Goal: Information Seeking & Learning: Learn about a topic

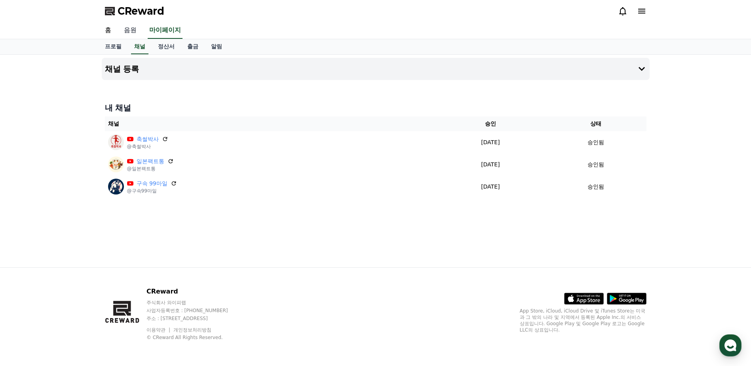
click at [131, 29] on link "음원" at bounding box center [130, 30] width 25 height 17
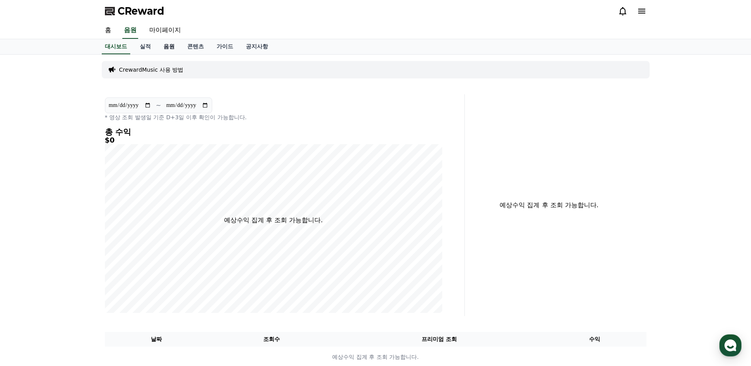
click at [165, 48] on link "음원" at bounding box center [169, 46] width 24 height 15
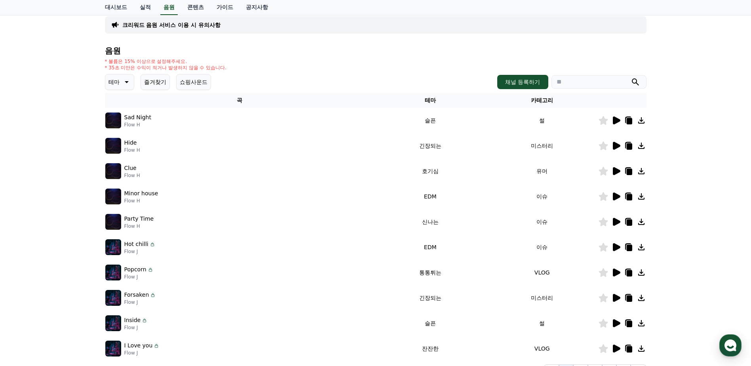
scroll to position [40, 0]
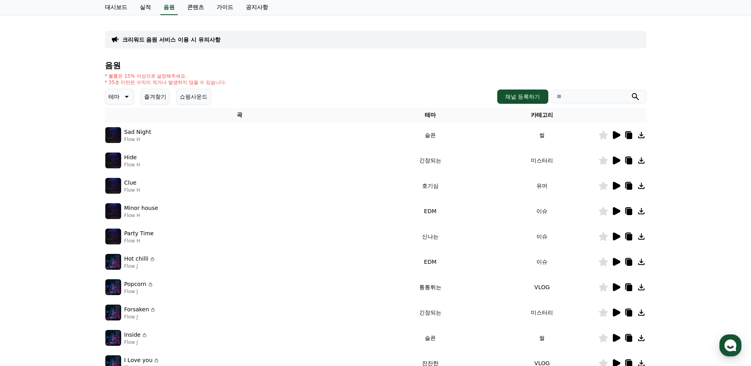
click at [588, 93] on input "search" at bounding box center [599, 96] width 95 height 13
click at [631, 92] on button "submit" at bounding box center [636, 97] width 10 height 10
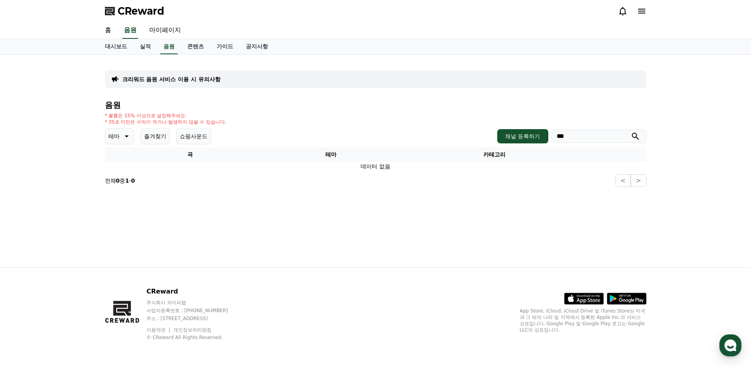
drag, startPoint x: 579, startPoint y: 137, endPoint x: 479, endPoint y: 132, distance: 100.3
click at [489, 132] on div "테마 즐겨찾기 쇼핑사운드 채널 등록하기 ***" at bounding box center [376, 136] width 542 height 16
click at [631, 131] on button "submit" at bounding box center [636, 136] width 10 height 10
click at [642, 139] on input "**********" at bounding box center [599, 135] width 95 height 13
click at [639, 136] on icon "submit" at bounding box center [636, 136] width 10 height 10
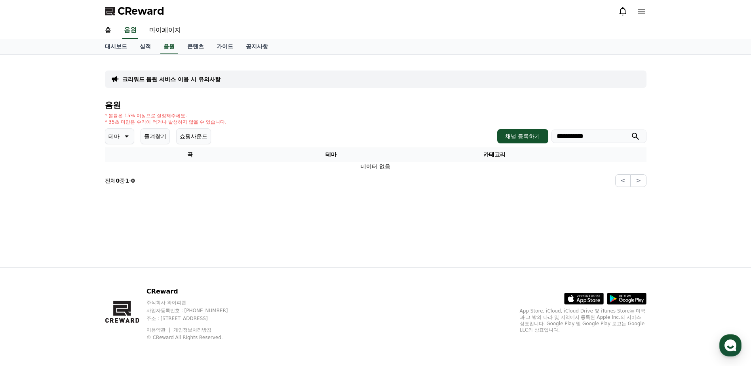
drag, startPoint x: 605, startPoint y: 139, endPoint x: 401, endPoint y: 125, distance: 204.0
click at [435, 125] on div "**********" at bounding box center [376, 144] width 542 height 86
click at [631, 131] on button "submit" at bounding box center [636, 136] width 10 height 10
click at [641, 135] on input "********" at bounding box center [599, 135] width 95 height 13
click at [634, 135] on icon "submit" at bounding box center [636, 136] width 10 height 10
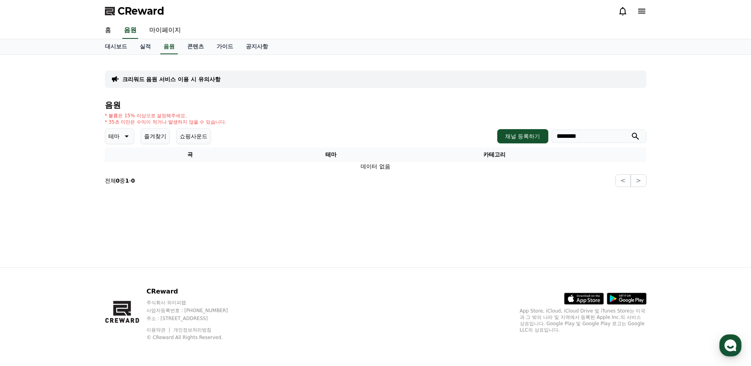
drag, startPoint x: 597, startPoint y: 137, endPoint x: 484, endPoint y: 129, distance: 113.5
click at [491, 129] on div "테마 즐겨찾기 쇼핑사운드 채널 등록하기 ********" at bounding box center [376, 136] width 542 height 16
type input "*"
click at [631, 131] on button "submit" at bounding box center [636, 136] width 10 height 10
click at [626, 137] on input "*******" at bounding box center [599, 135] width 95 height 13
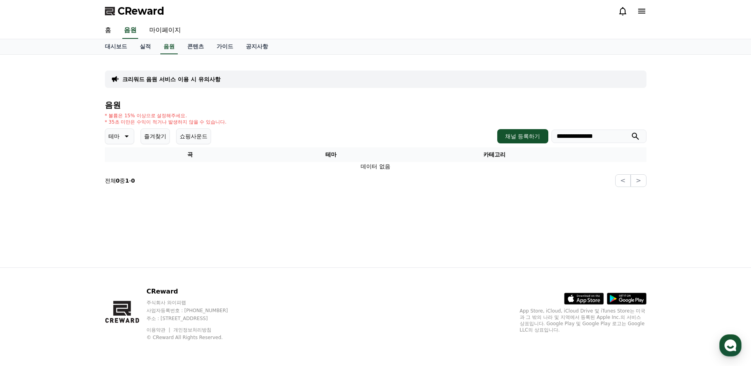
type input "**********"
click at [631, 131] on button "submit" at bounding box center [636, 136] width 10 height 10
click at [626, 137] on input "**********" at bounding box center [599, 135] width 95 height 13
drag, startPoint x: 618, startPoint y: 140, endPoint x: 489, endPoint y: 126, distance: 130.7
click at [509, 126] on div "**********" at bounding box center [376, 144] width 542 height 86
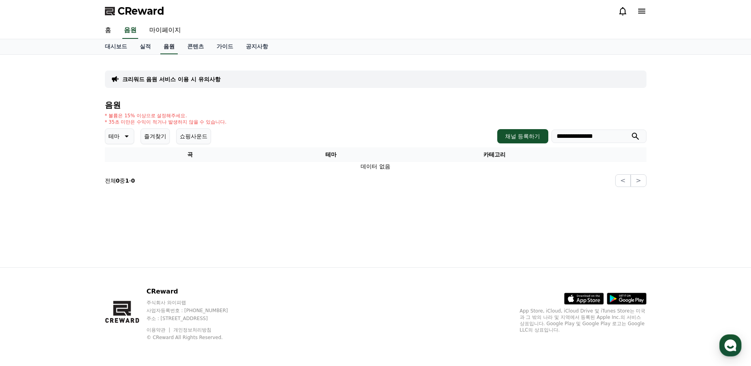
click at [169, 48] on link "음원" at bounding box center [168, 46] width 17 height 15
click at [171, 48] on link "음원" at bounding box center [168, 46] width 17 height 15
drag, startPoint x: 615, startPoint y: 133, endPoint x: 486, endPoint y: 116, distance: 130.2
click at [520, 122] on div "**********" at bounding box center [376, 144] width 542 height 86
click at [631, 131] on button "submit" at bounding box center [636, 136] width 10 height 10
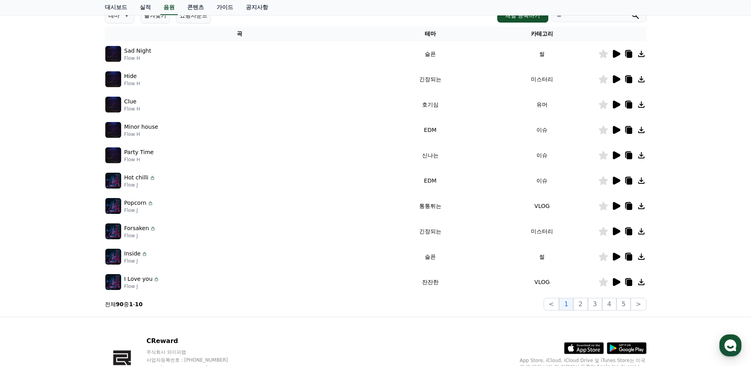
scroll to position [51, 0]
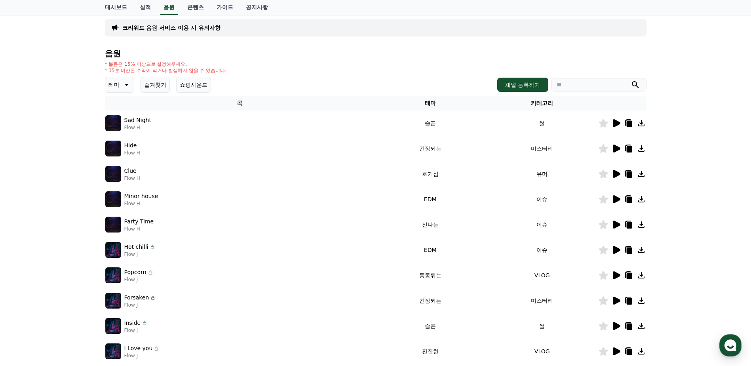
click at [615, 121] on icon at bounding box center [617, 123] width 8 height 8
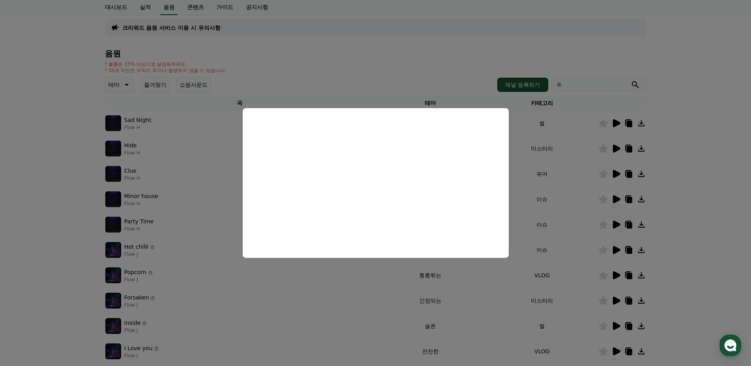
click at [561, 136] on button "close modal" at bounding box center [375, 183] width 751 height 366
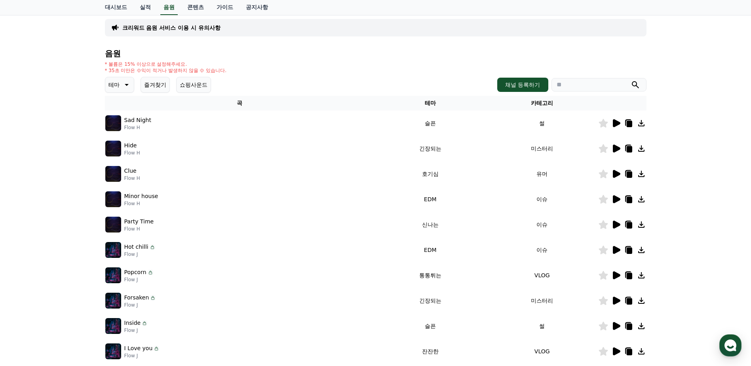
click at [614, 177] on icon at bounding box center [617, 174] width 8 height 8
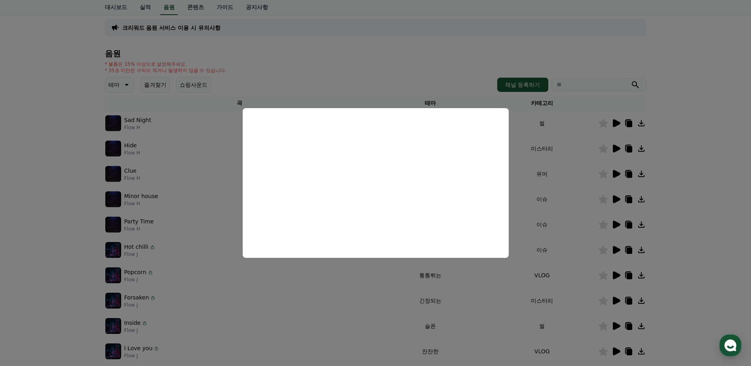
click at [681, 282] on button "close modal" at bounding box center [375, 183] width 751 height 366
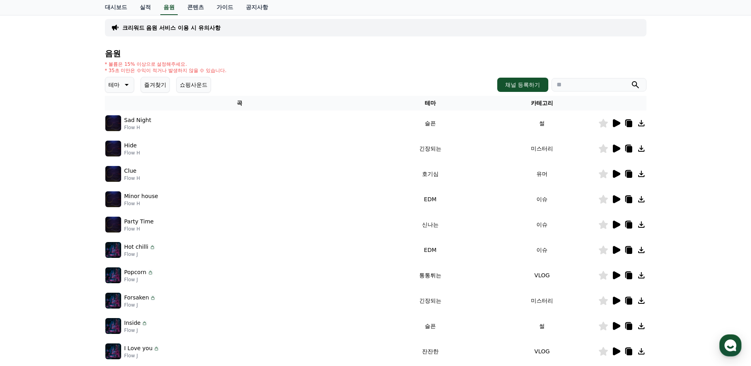
click at [541, 106] on th "카테고리" at bounding box center [542, 103] width 112 height 15
click at [125, 86] on icon at bounding box center [126, 85] width 10 height 10
click at [123, 135] on button "호기심" at bounding box center [117, 137] width 23 height 17
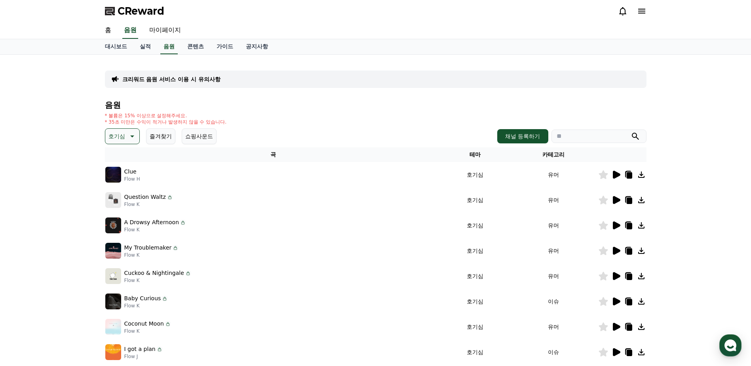
click at [615, 174] on icon at bounding box center [617, 175] width 8 height 8
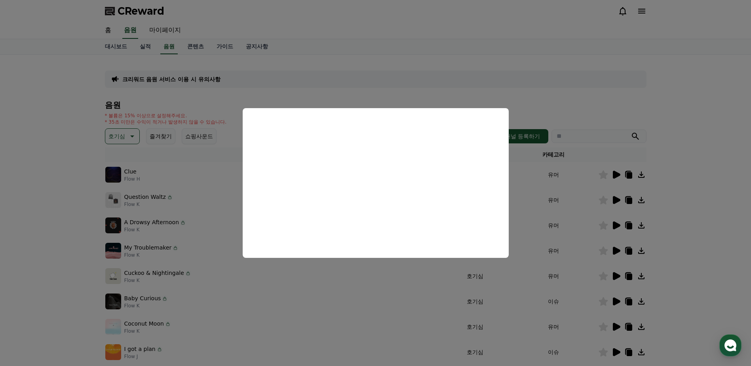
click at [682, 224] on button "close modal" at bounding box center [375, 183] width 751 height 366
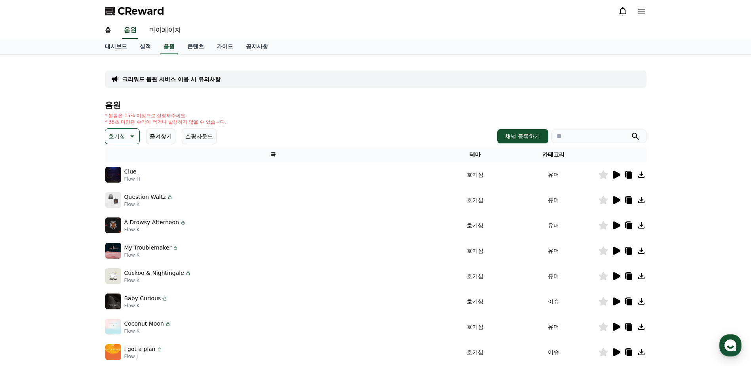
click at [613, 200] on icon at bounding box center [617, 200] width 8 height 8
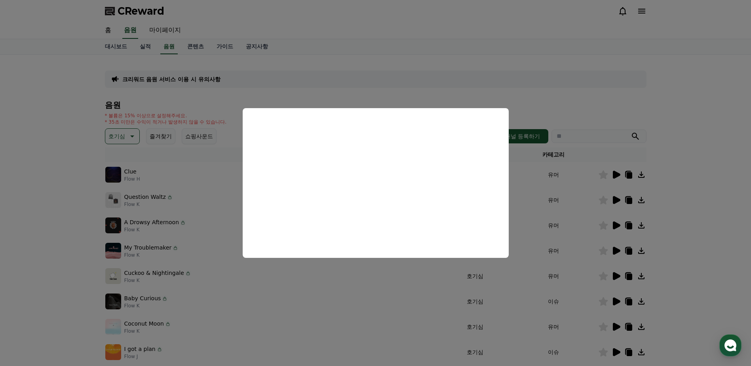
click at [679, 196] on button "close modal" at bounding box center [375, 183] width 751 height 366
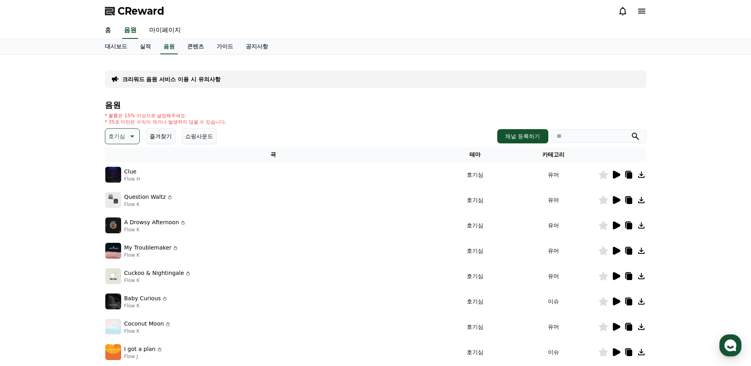
click at [167, 197] on icon at bounding box center [170, 197] width 6 height 6
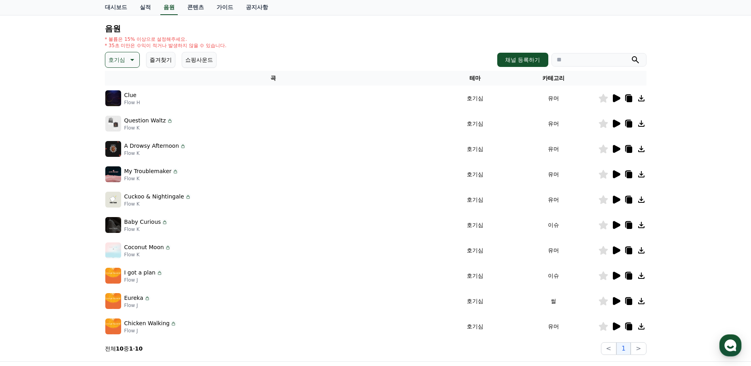
scroll to position [131, 0]
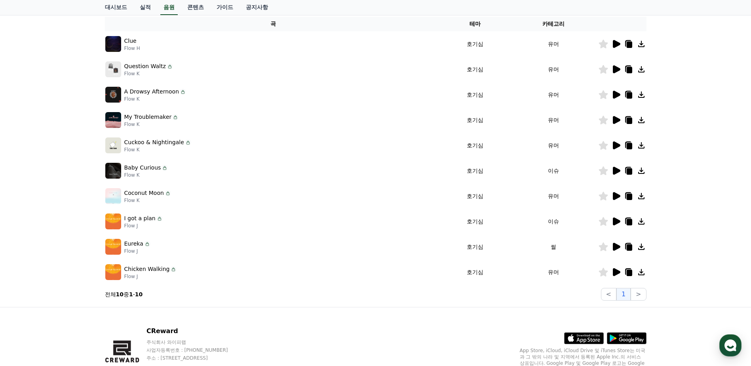
click at [619, 272] on icon at bounding box center [617, 272] width 8 height 8
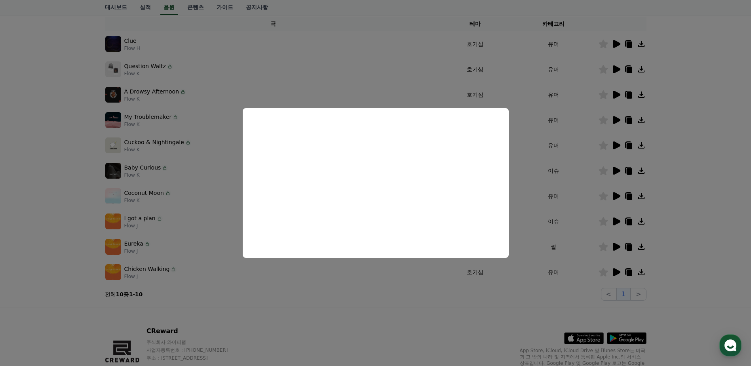
click at [596, 239] on button "close modal" at bounding box center [375, 183] width 751 height 366
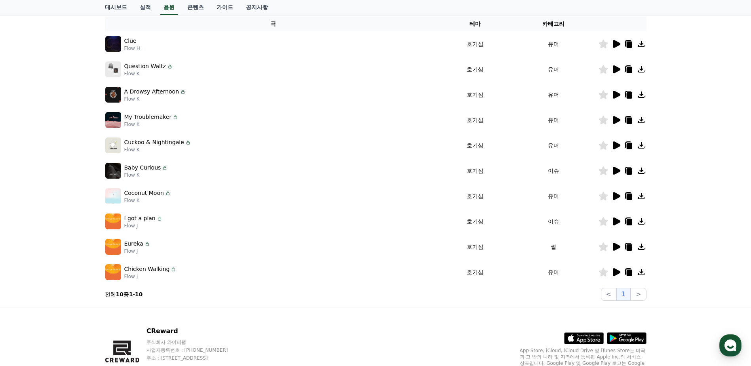
click at [618, 244] on icon at bounding box center [616, 247] width 10 height 10
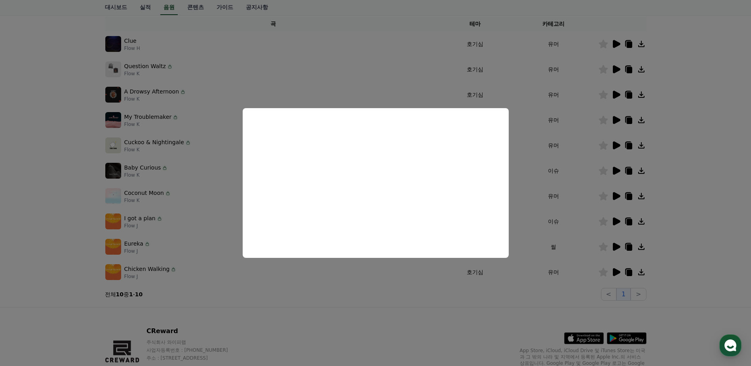
click at [613, 215] on button "close modal" at bounding box center [375, 183] width 751 height 366
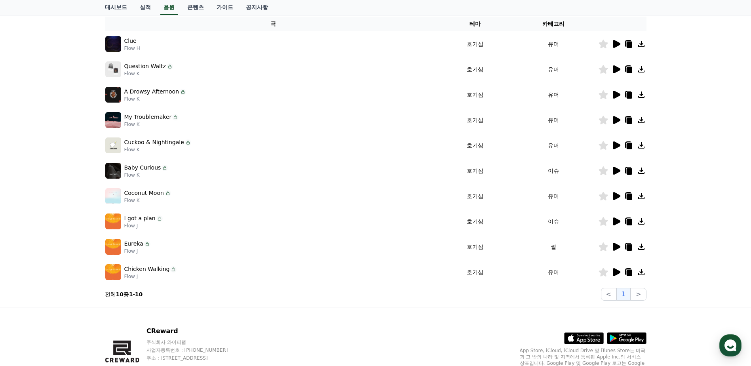
click at [614, 222] on icon at bounding box center [617, 221] width 8 height 8
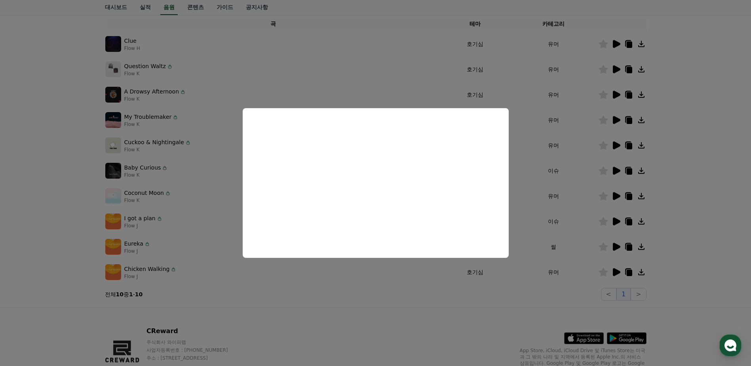
click at [582, 205] on button "close modal" at bounding box center [375, 183] width 751 height 366
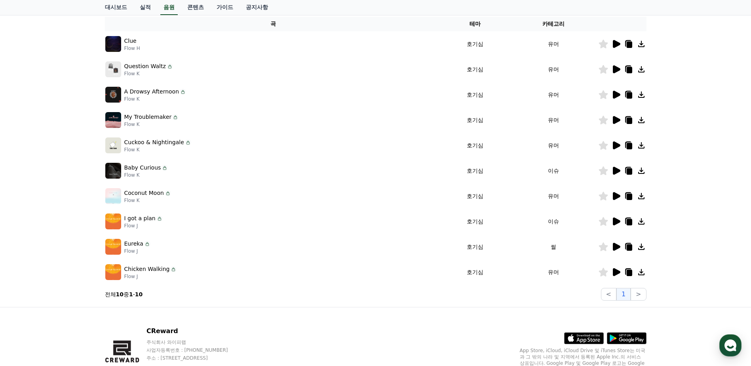
click at [616, 195] on icon at bounding box center [617, 196] width 8 height 8
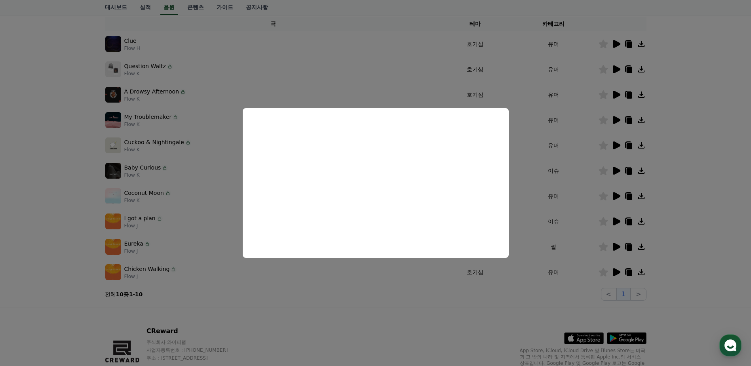
click at [599, 205] on button "close modal" at bounding box center [375, 183] width 751 height 366
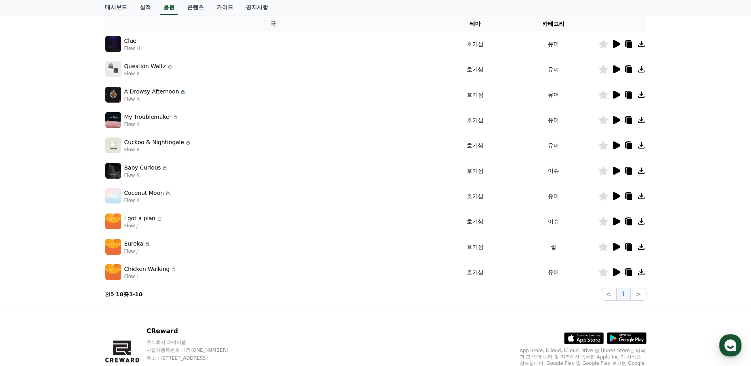
click at [617, 167] on icon at bounding box center [616, 171] width 10 height 10
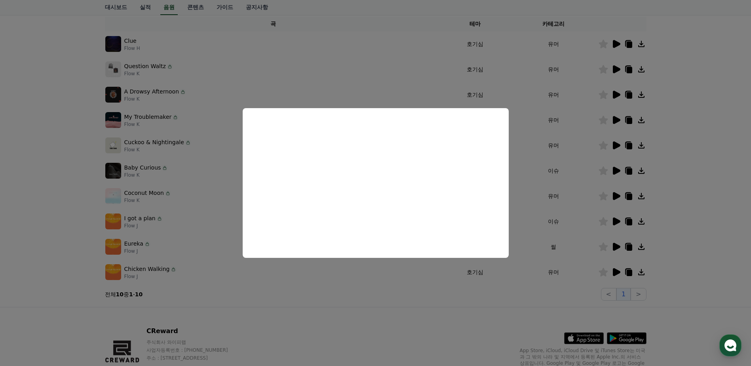
click at [539, 209] on button "close modal" at bounding box center [375, 183] width 751 height 366
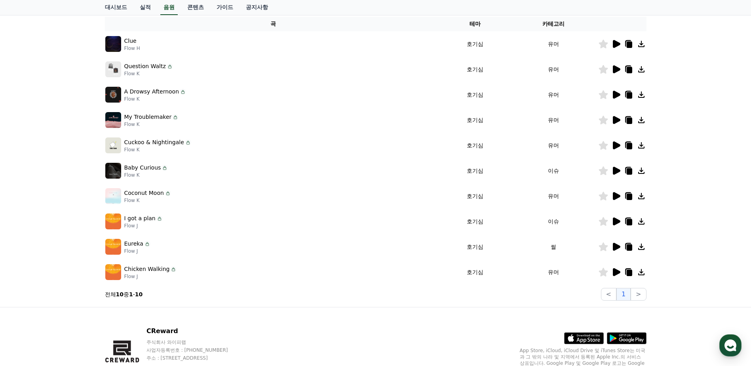
click at [613, 142] on icon at bounding box center [616, 146] width 10 height 10
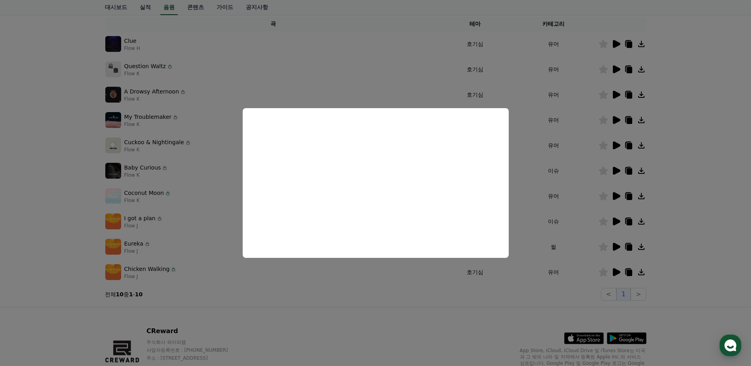
click at [566, 185] on button "close modal" at bounding box center [375, 183] width 751 height 366
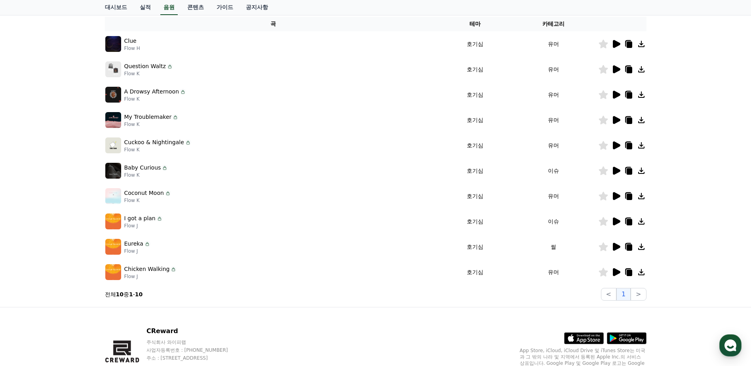
click at [613, 120] on icon at bounding box center [617, 120] width 8 height 8
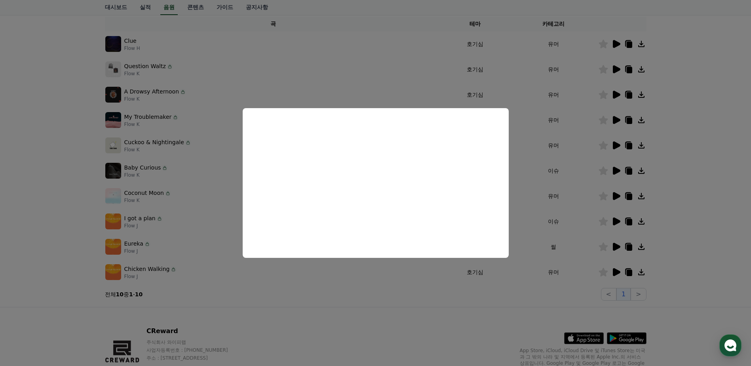
click at [571, 182] on button "close modal" at bounding box center [375, 183] width 751 height 366
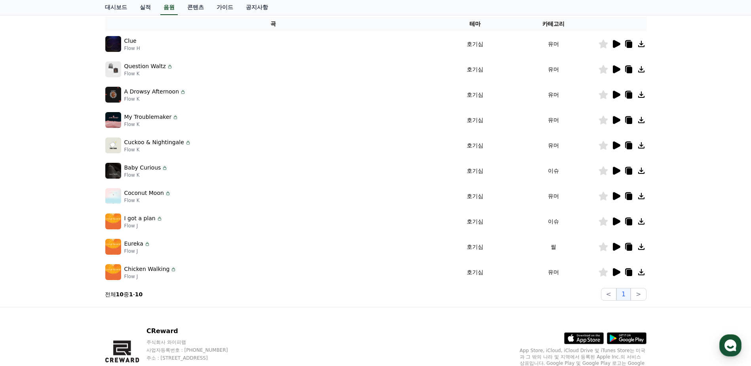
click at [618, 93] on icon at bounding box center [617, 95] width 8 height 8
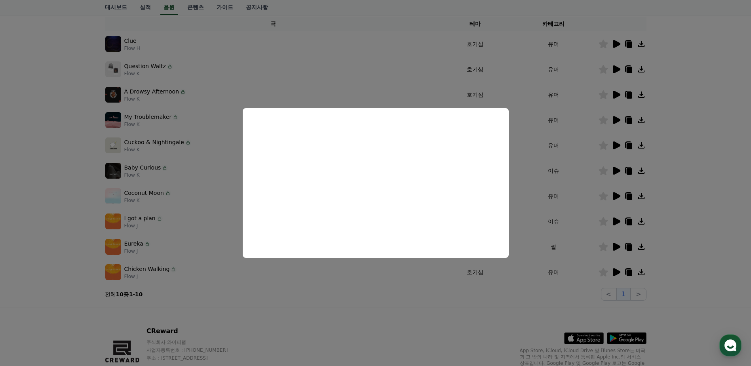
click at [601, 180] on button "close modal" at bounding box center [375, 183] width 751 height 366
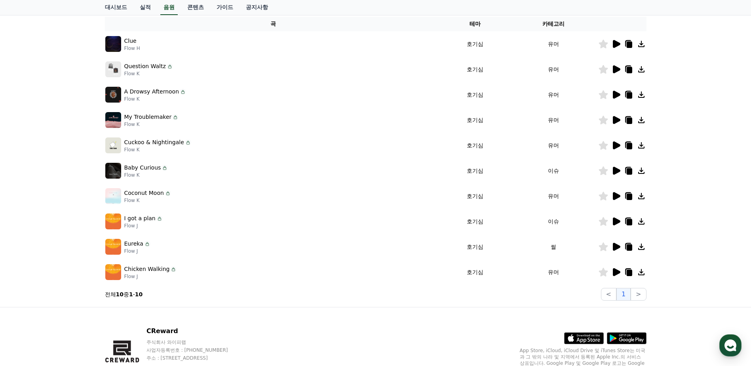
click at [616, 68] on icon at bounding box center [617, 69] width 8 height 8
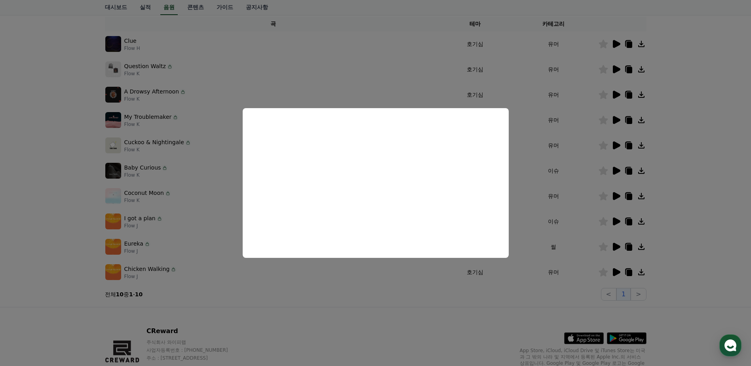
click at [660, 211] on button "close modal" at bounding box center [375, 183] width 751 height 366
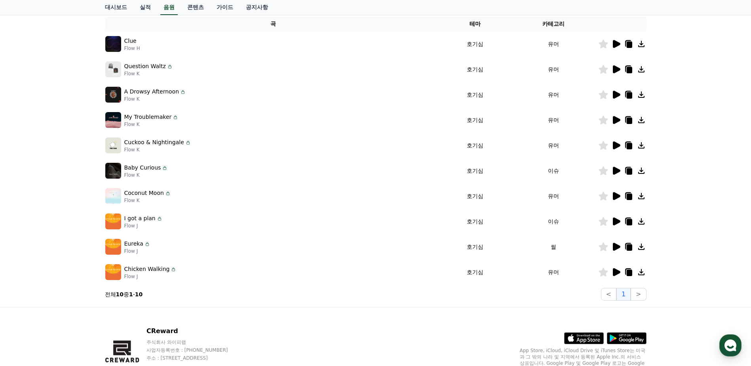
click at [233, 241] on div "Eureka Flow J" at bounding box center [273, 247] width 336 height 16
click at [614, 247] on icon at bounding box center [617, 247] width 8 height 8
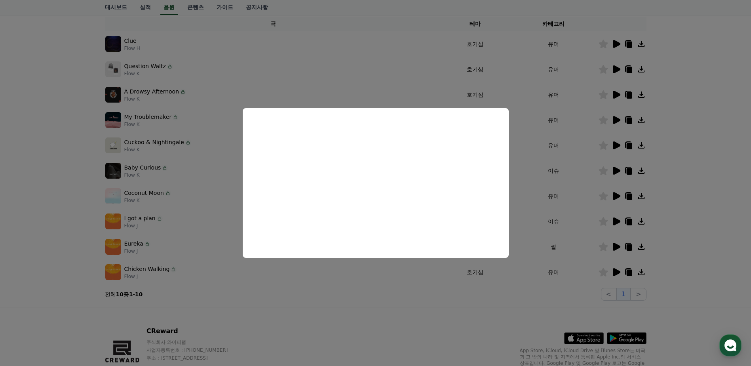
click at [705, 223] on button "close modal" at bounding box center [375, 183] width 751 height 366
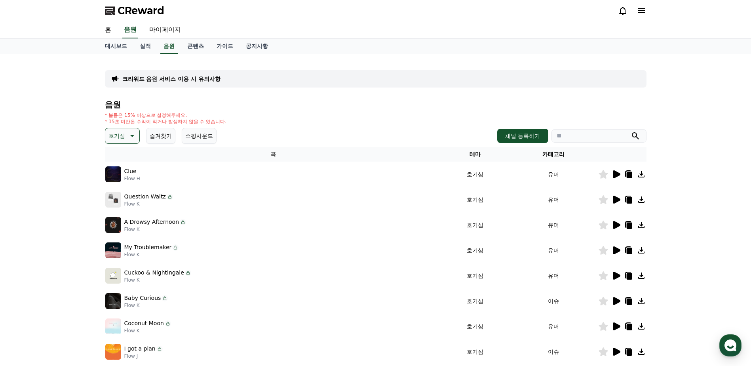
scroll to position [0, 0]
